Goal: Information Seeking & Learning: Learn about a topic

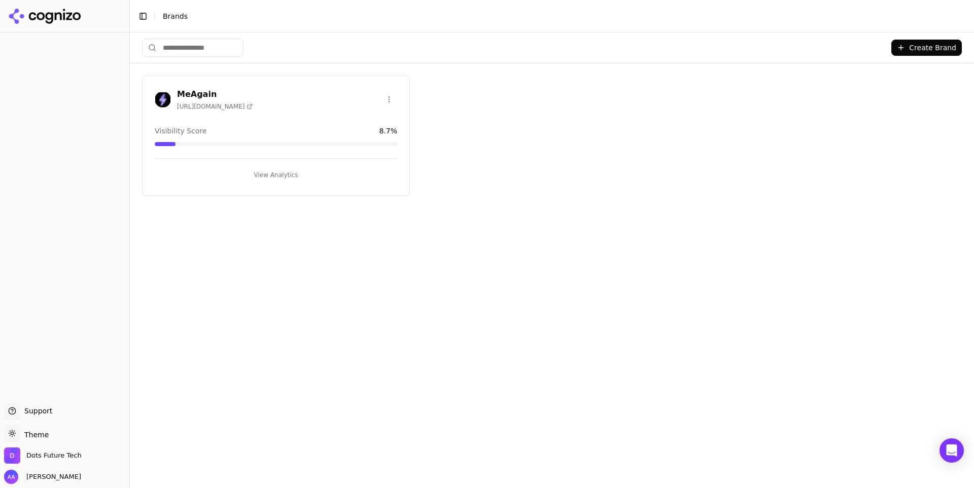
click at [615, 300] on div "Create Brand MeAgain [URL][DOMAIN_NAME] Visibility Score 8.7 % View Analytics" at bounding box center [552, 260] width 844 height 456
click at [241, 110] on div "MeAgain [URL][DOMAIN_NAME]" at bounding box center [276, 100] width 267 height 25
click at [284, 180] on button "View Analytics" at bounding box center [276, 175] width 242 height 16
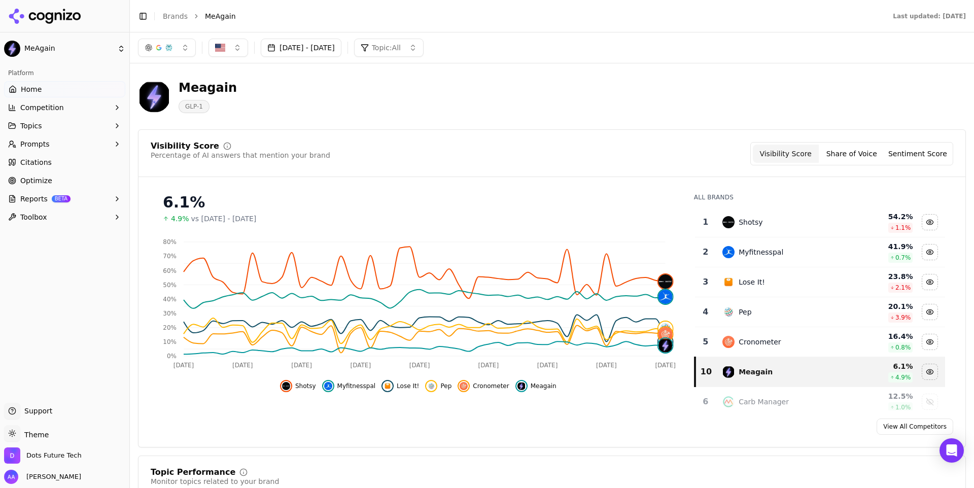
click at [489, 386] on span "Cronometer" at bounding box center [491, 386] width 36 height 8
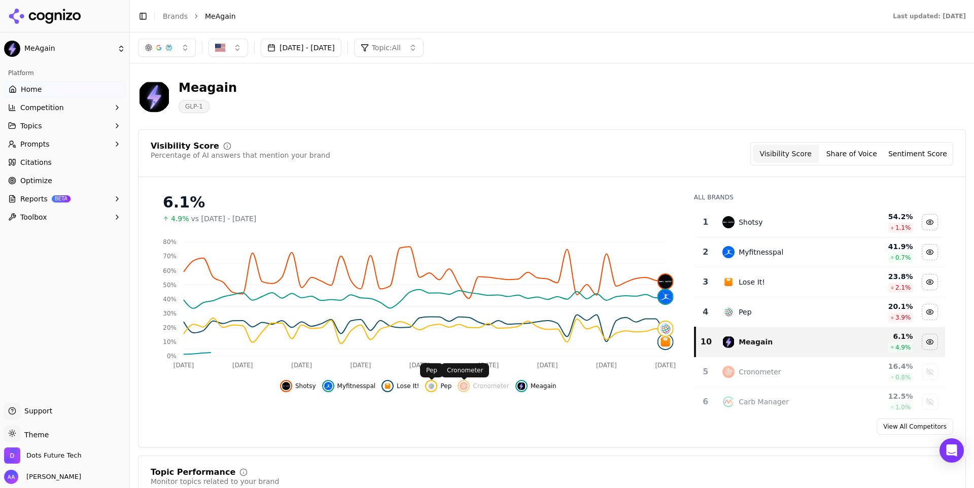
click at [422, 385] on div "Shotsy Myfitnesspal Lose It! Pep Cronometer Meagain" at bounding box center [418, 383] width 535 height 18
click at [431, 387] on img "Hide pep data" at bounding box center [431, 386] width 8 height 8
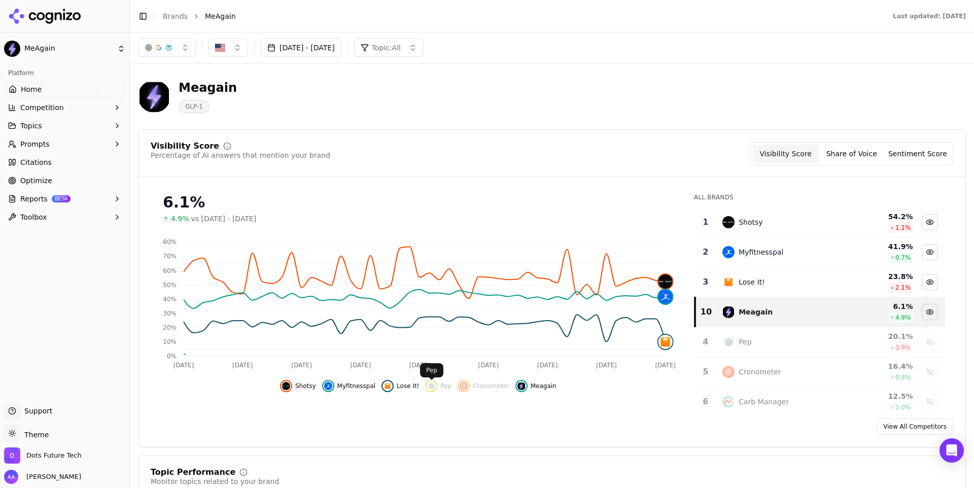
click at [403, 387] on span "Lose It!" at bounding box center [408, 386] width 22 height 8
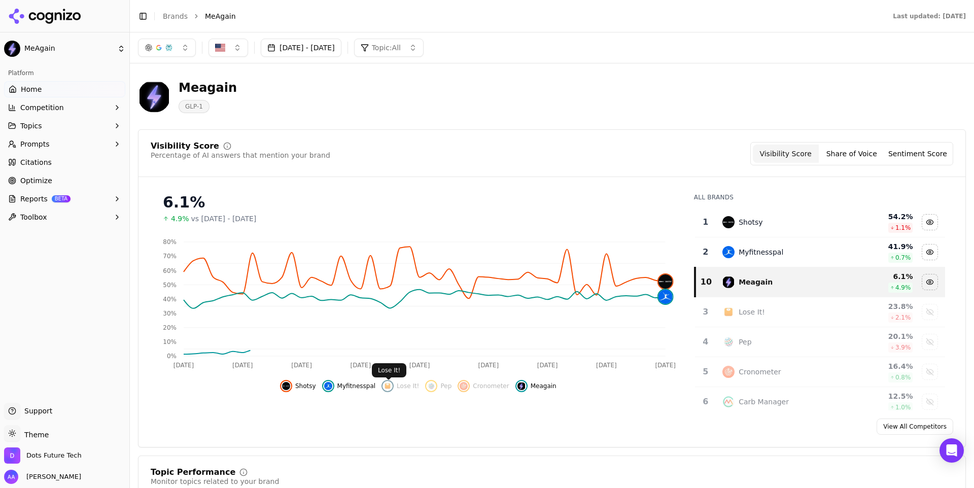
click at [362, 387] on span "Myfitnesspal" at bounding box center [356, 386] width 39 height 8
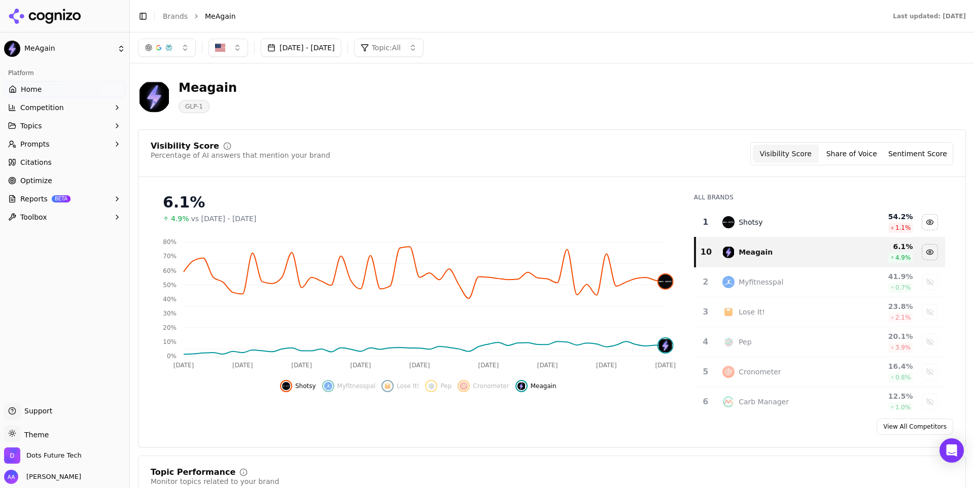
click at [315, 56] on div "[DATE] - [DATE] Topic: All" at bounding box center [552, 47] width 844 height 30
click at [322, 47] on button "[DATE] - [DATE]" at bounding box center [301, 48] width 81 height 18
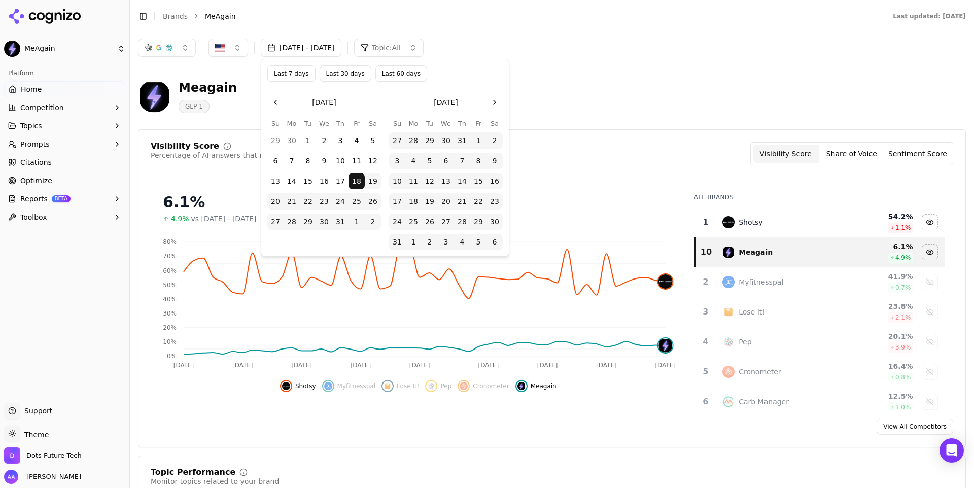
click at [344, 78] on button "Last 30 days" at bounding box center [346, 73] width 52 height 16
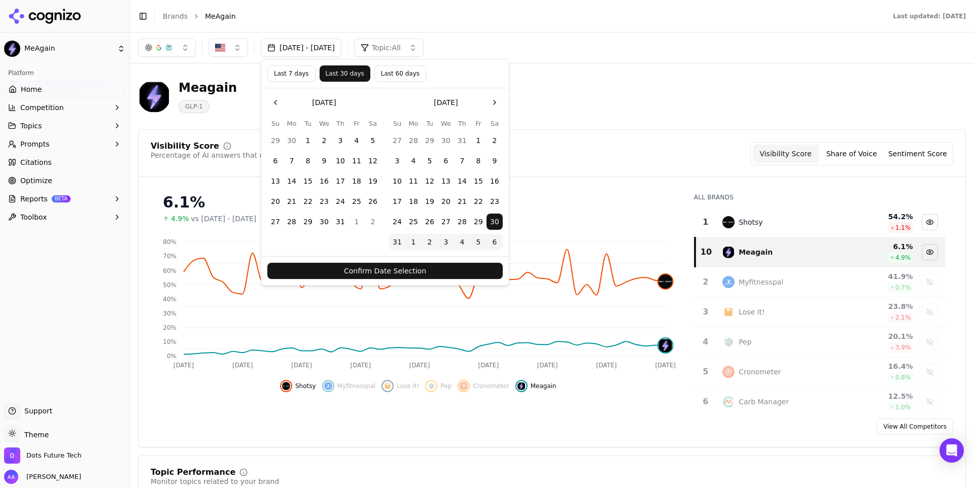
click at [385, 264] on button "Confirm Date Selection" at bounding box center [384, 271] width 235 height 16
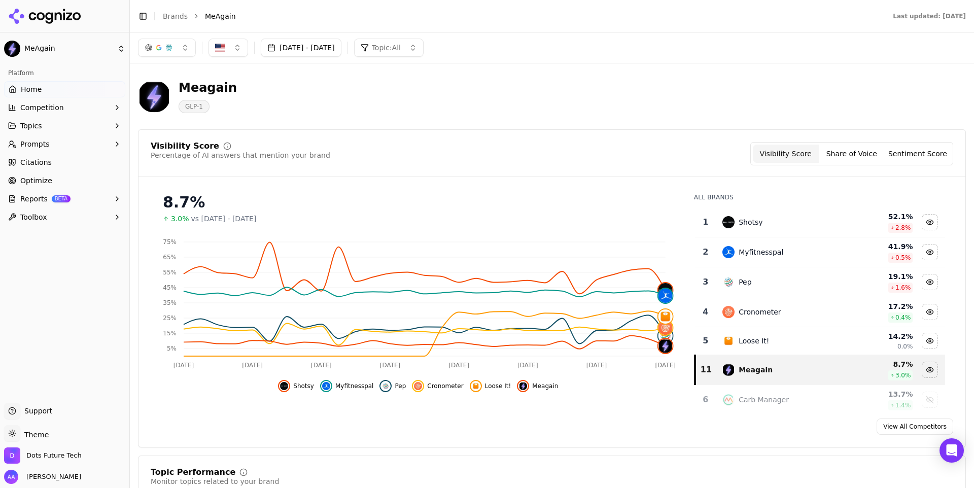
click at [847, 159] on button "Share of Voice" at bounding box center [852, 154] width 66 height 18
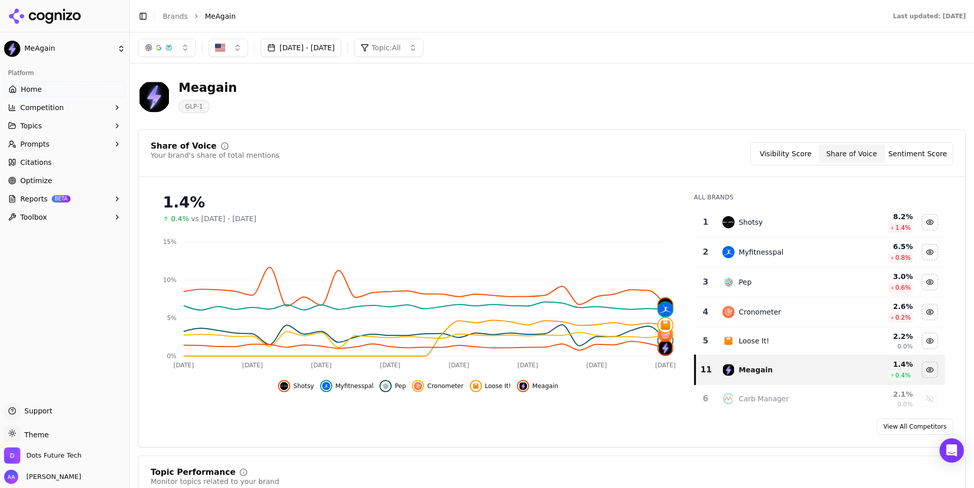
click at [909, 160] on button "Sentiment Score" at bounding box center [918, 154] width 66 height 18
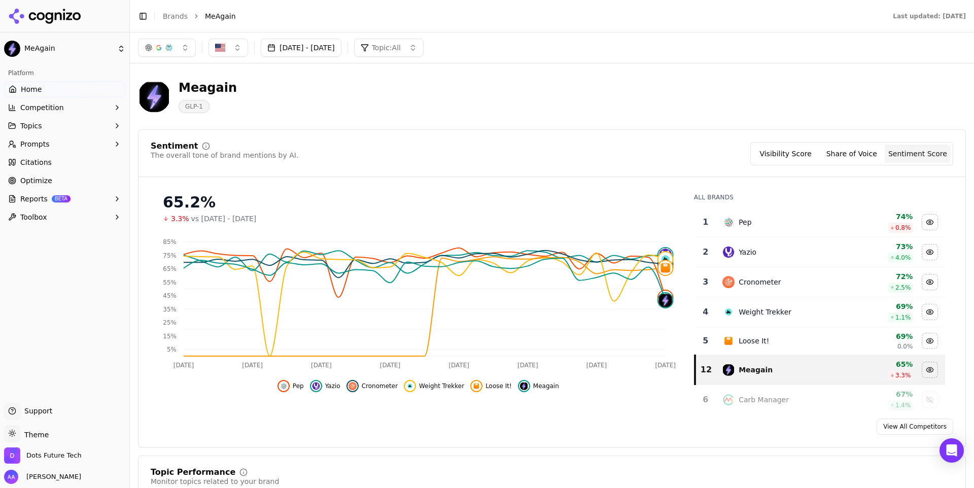
click at [866, 153] on button "Share of Voice" at bounding box center [852, 154] width 66 height 18
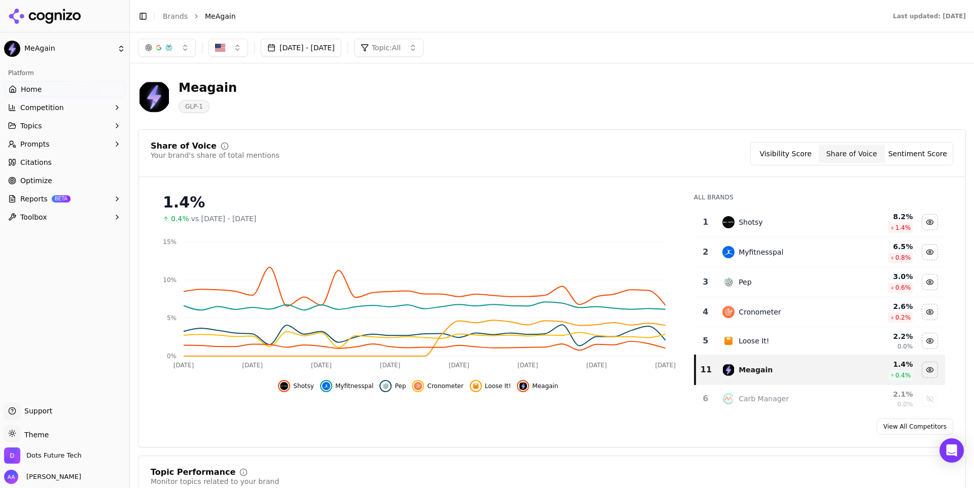
click at [922, 144] on div "Visibility Score Share of Voice Sentiment Score" at bounding box center [851, 153] width 203 height 23
click at [923, 152] on button "Sentiment Score" at bounding box center [918, 154] width 66 height 18
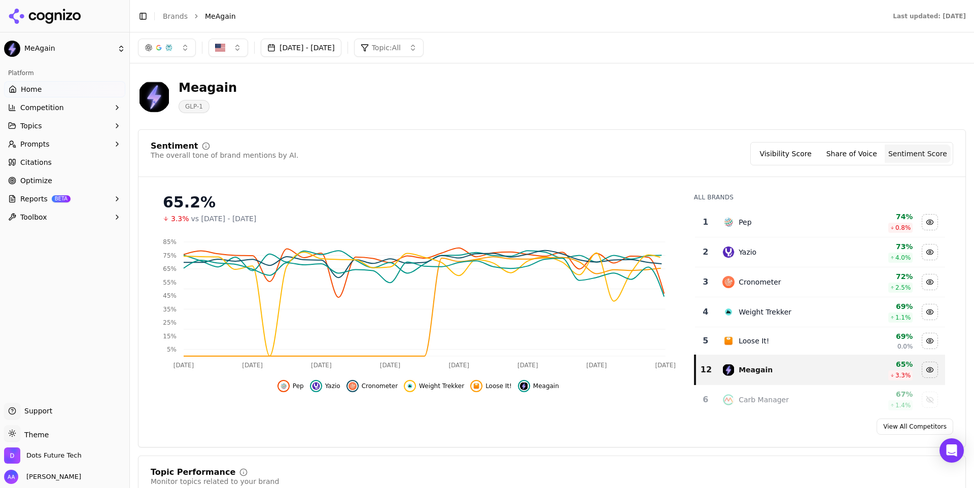
click at [674, 80] on div "Meagain GLP-1" at bounding box center [552, 97] width 828 height 50
